Goal: Task Accomplishment & Management: Complete application form

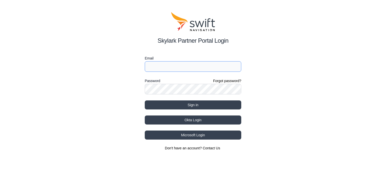
click at [193, 67] on input "Email" at bounding box center [193, 66] width 96 height 11
type input "[EMAIL_ADDRESS][DOMAIN_NAME]"
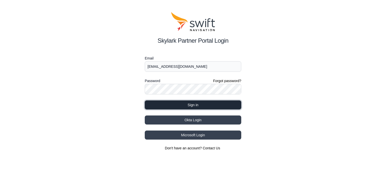
click at [198, 105] on button "Sign in" at bounding box center [193, 104] width 96 height 9
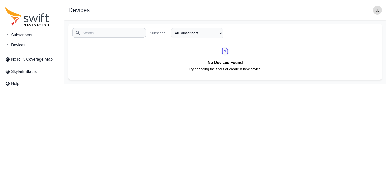
click at [28, 36] on span "Subscribers" at bounding box center [21, 35] width 21 height 6
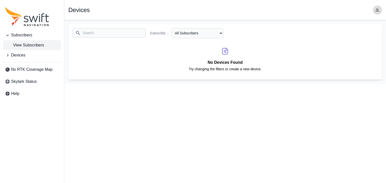
click at [26, 45] on span "View Subscribers" at bounding box center [24, 45] width 39 height 6
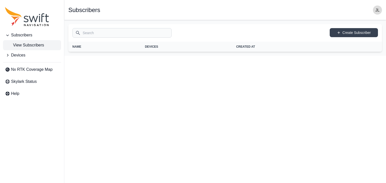
click at [22, 56] on span "Devices" at bounding box center [18, 55] width 14 height 6
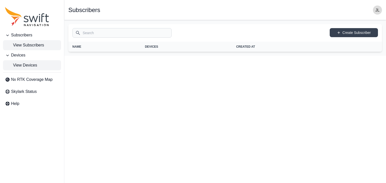
click at [22, 66] on span "View Devices" at bounding box center [21, 65] width 32 height 6
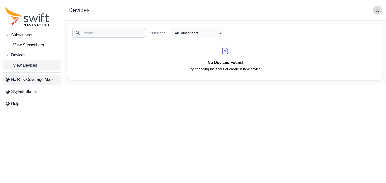
click at [26, 82] on span "Nx RTK Coverage Map" at bounding box center [31, 80] width 41 height 6
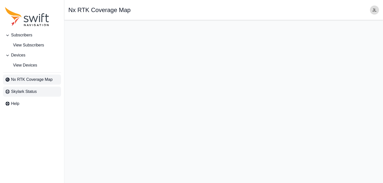
click at [25, 93] on span "Skylark Status" at bounding box center [24, 92] width 26 height 6
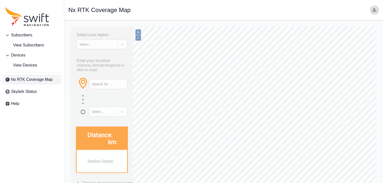
click at [376, 11] on img "button" at bounding box center [374, 10] width 9 height 9
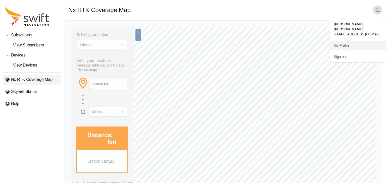
click at [345, 41] on link "My Profile" at bounding box center [357, 45] width 56 height 9
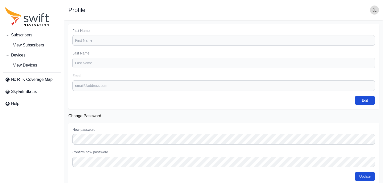
type input "[PERSON_NAME]"
type input "[EMAIL_ADDRESS][DOMAIN_NAME]"
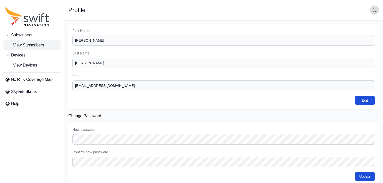
click at [26, 45] on span "View Subscribers" at bounding box center [24, 45] width 39 height 6
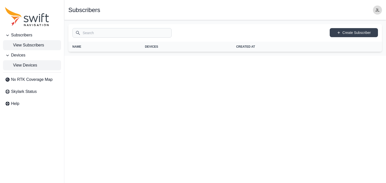
click at [24, 66] on span "View Devices" at bounding box center [21, 65] width 32 height 6
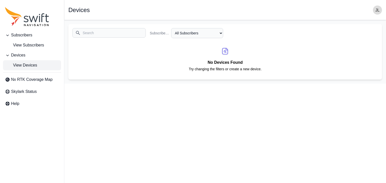
click at [22, 58] on button "Devices" at bounding box center [32, 55] width 58 height 10
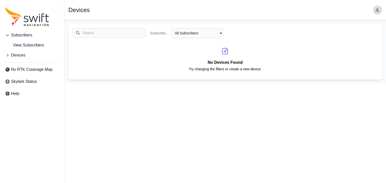
click at [21, 56] on span "Devices" at bounding box center [18, 55] width 14 height 6
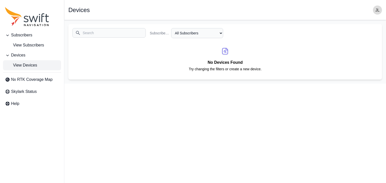
click at [17, 55] on span "Devices" at bounding box center [18, 55] width 14 height 6
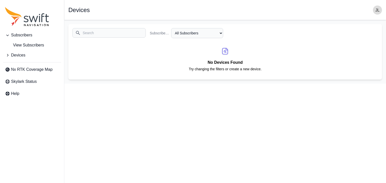
click at [17, 55] on span "Devices" at bounding box center [18, 55] width 14 height 6
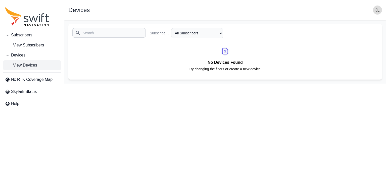
click at [27, 36] on span "Subscribers" at bounding box center [21, 35] width 21 height 6
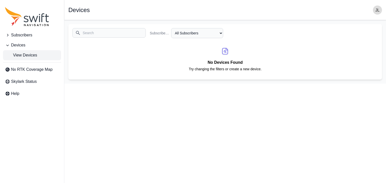
click at [27, 35] on span "Subscribers" at bounding box center [21, 35] width 21 height 6
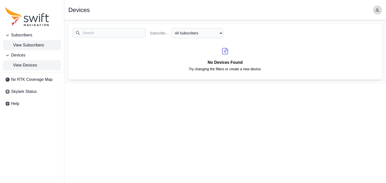
click at [25, 44] on span "View Subscribers" at bounding box center [24, 45] width 39 height 6
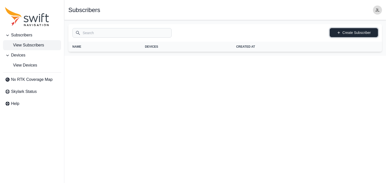
click at [367, 31] on link "Create Subscriber" at bounding box center [353, 32] width 48 height 9
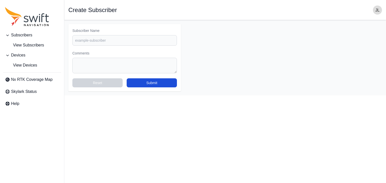
click at [171, 34] on div "Subscriber Name" at bounding box center [124, 37] width 104 height 18
click at [29, 94] on span "Skylark Status" at bounding box center [24, 92] width 26 height 6
